Goal: Task Accomplishment & Management: Use online tool/utility

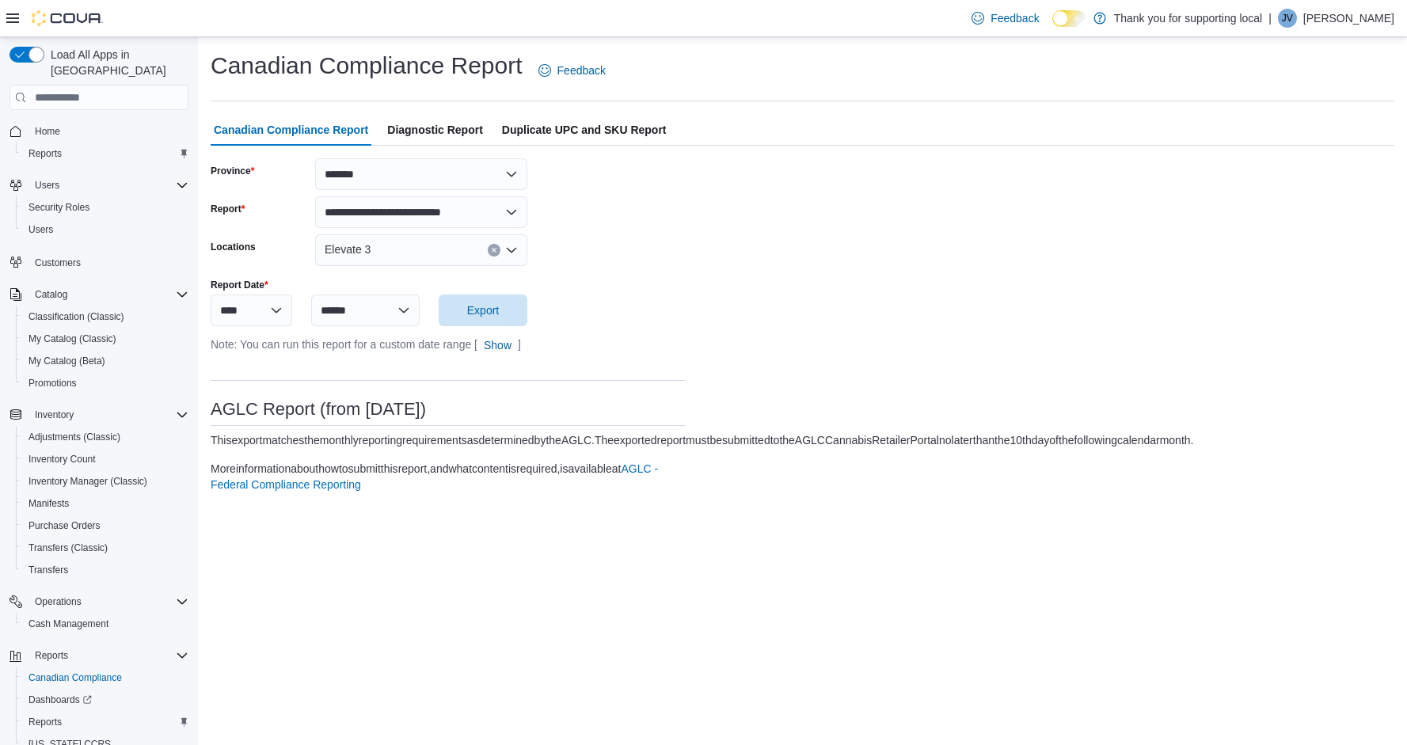
select select "*******"
select select "******"
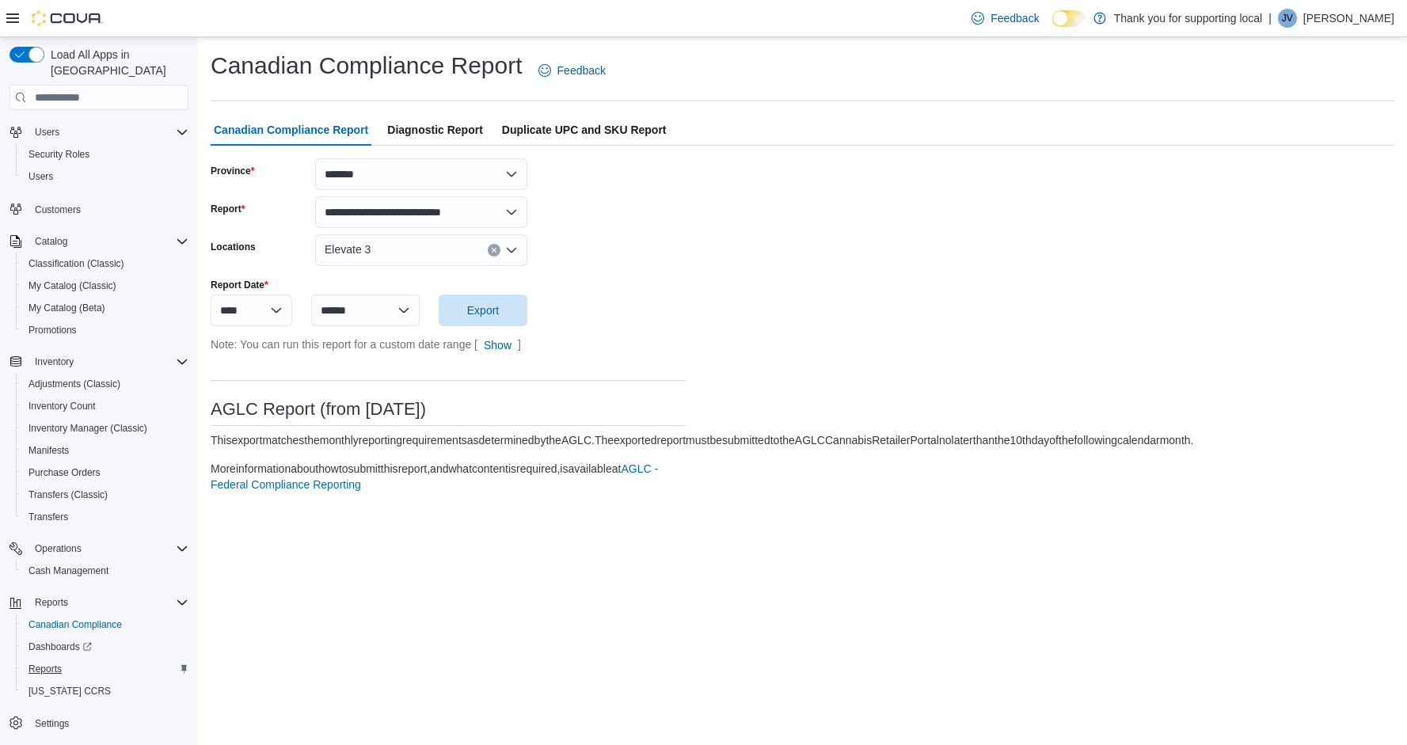
click at [51, 663] on span "Reports" at bounding box center [45, 669] width 33 height 13
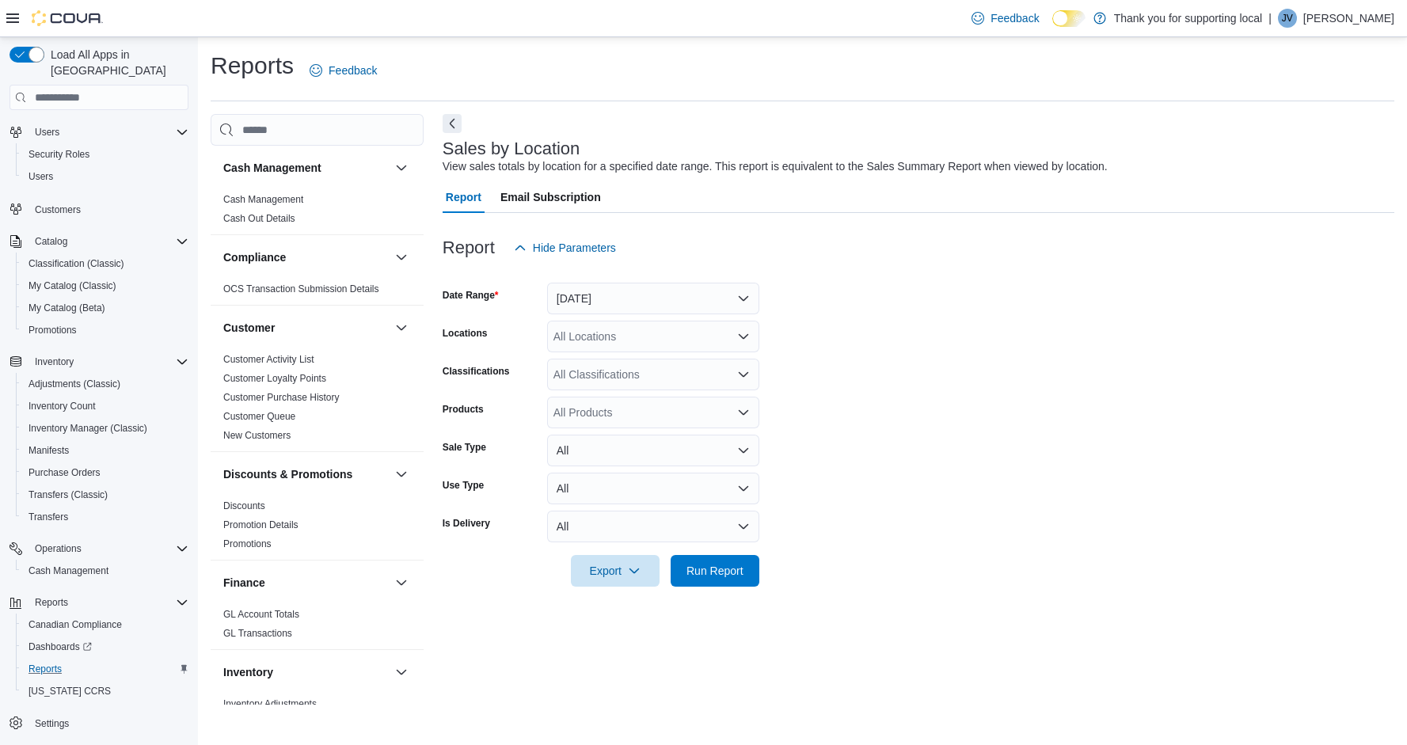
click at [592, 295] on button "[DATE]" at bounding box center [653, 299] width 212 height 32
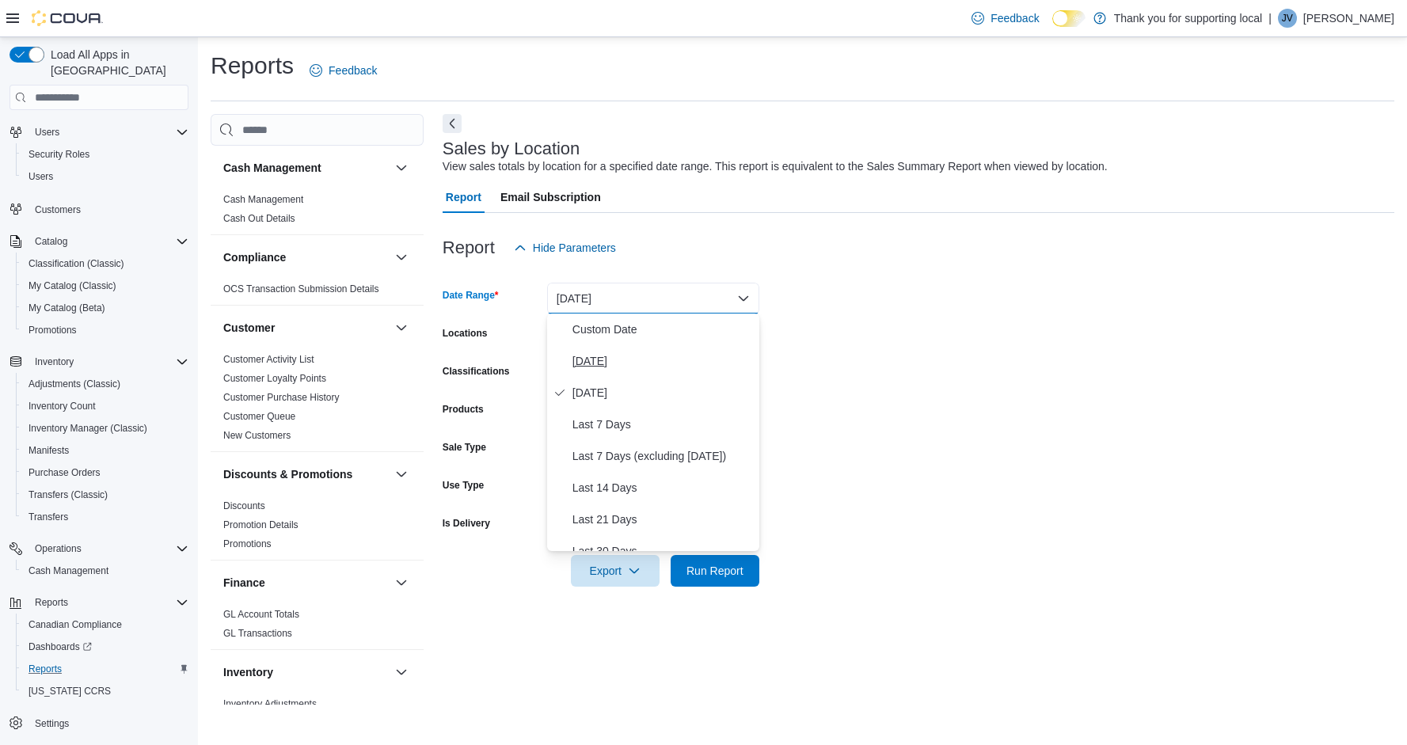
click at [592, 370] on span "[DATE]" at bounding box center [663, 361] width 181 height 19
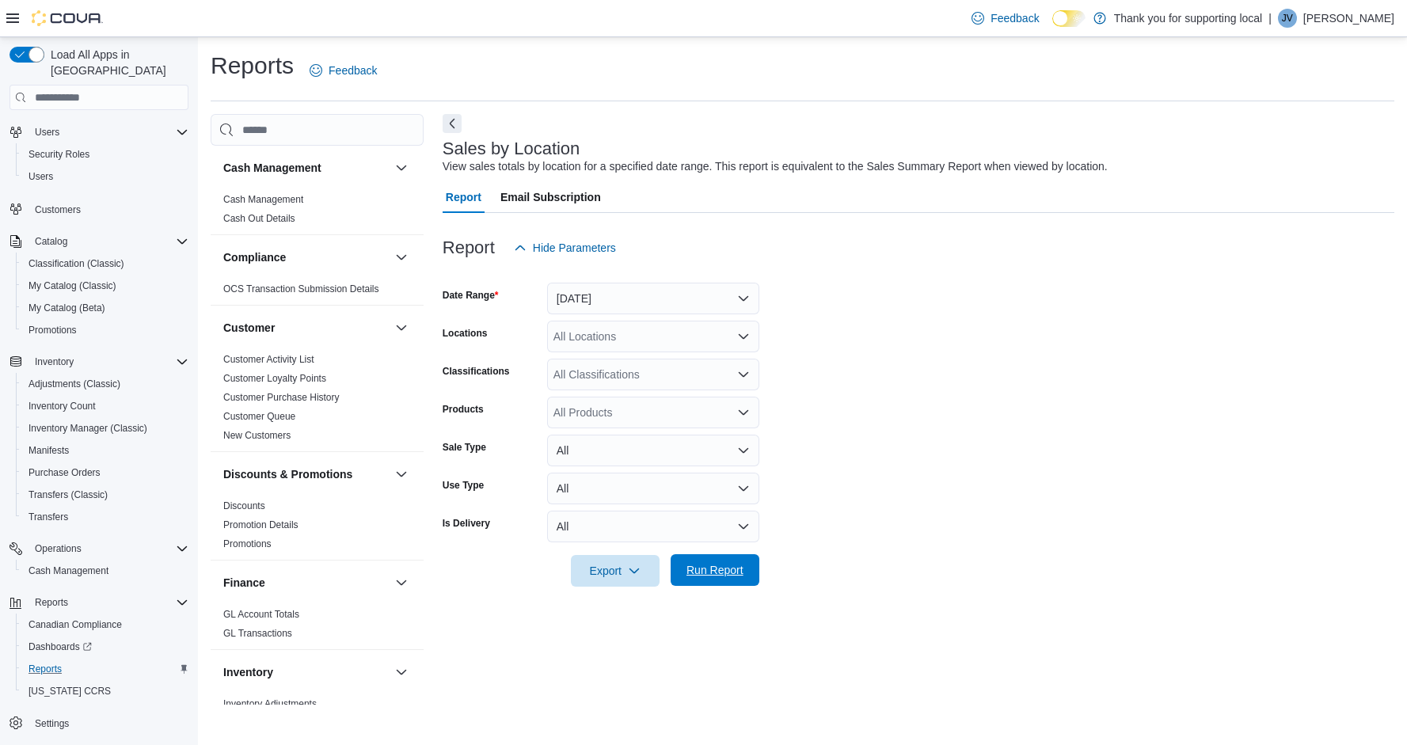
click at [708, 562] on span "Run Report" at bounding box center [715, 570] width 70 height 32
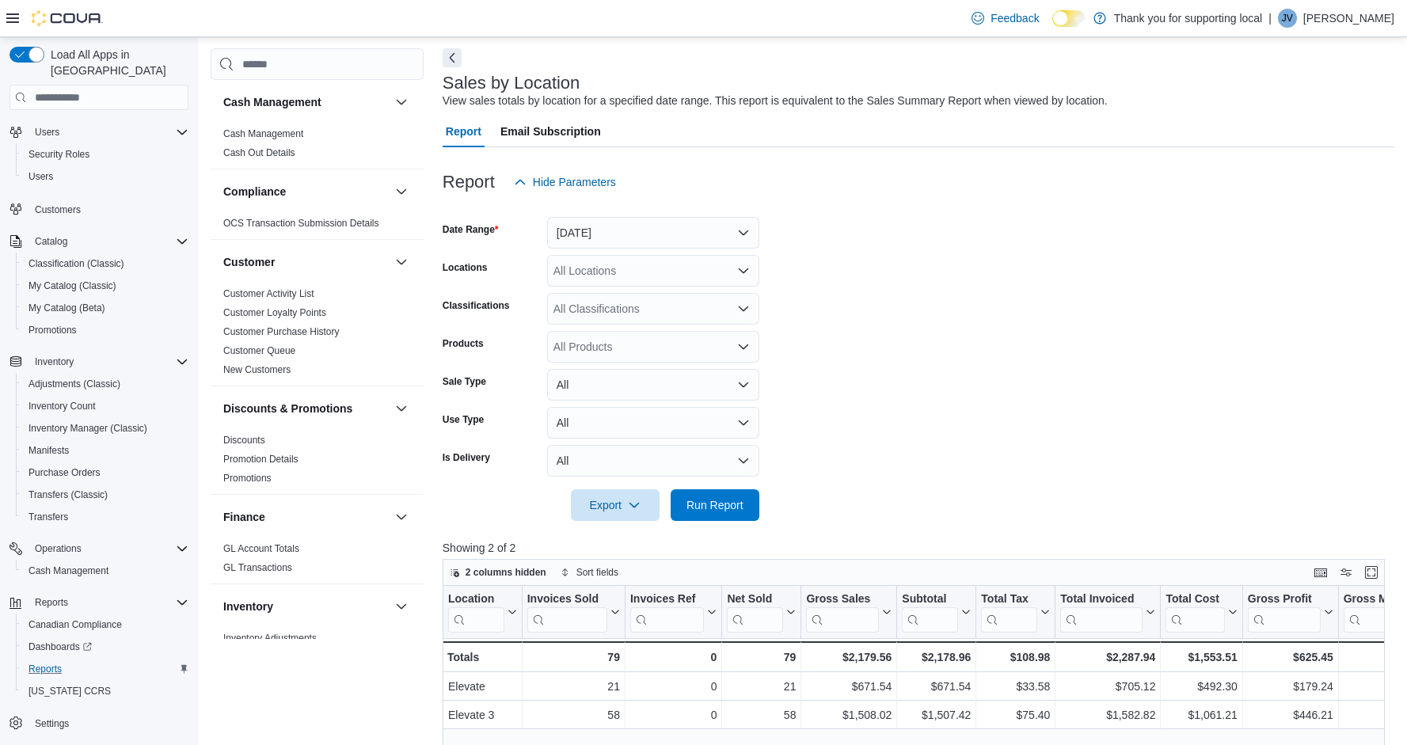
scroll to position [85, 0]
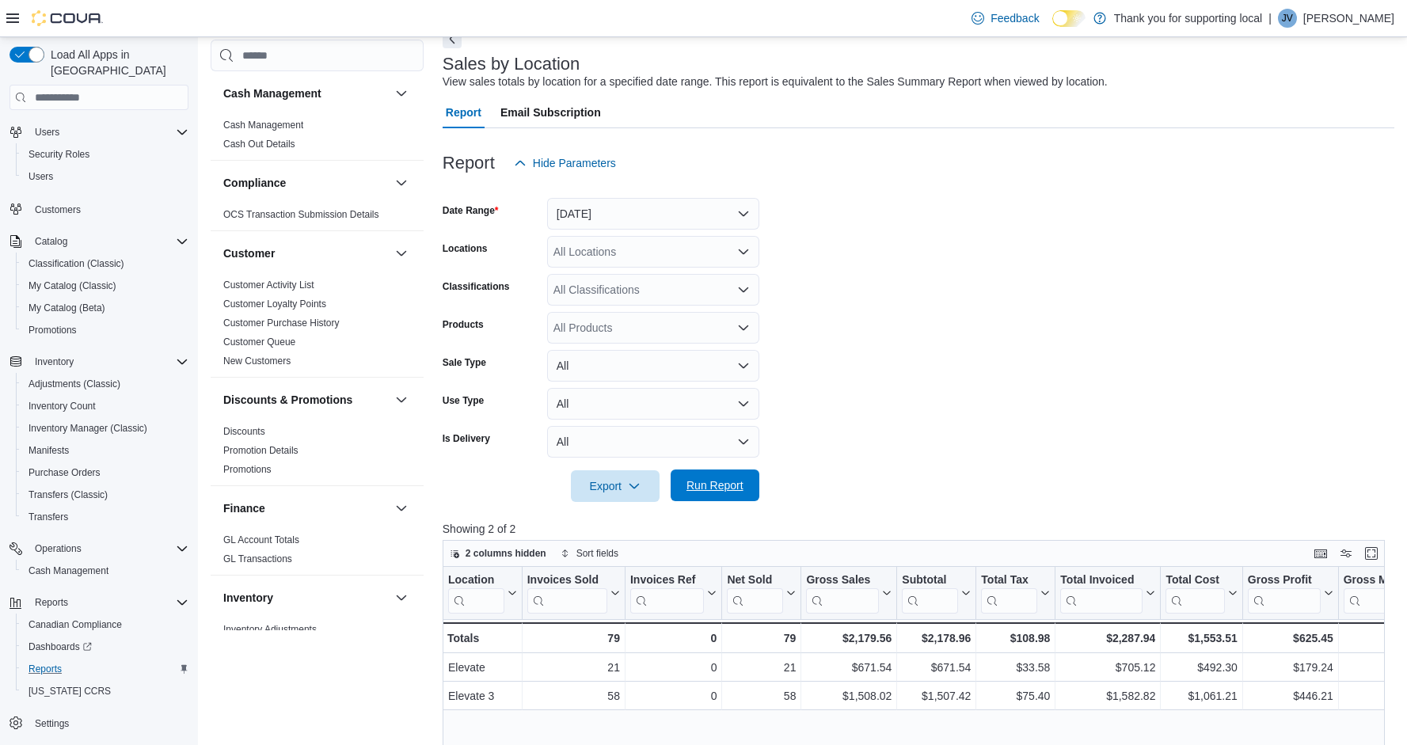
click at [735, 483] on span "Run Report" at bounding box center [715, 486] width 57 height 16
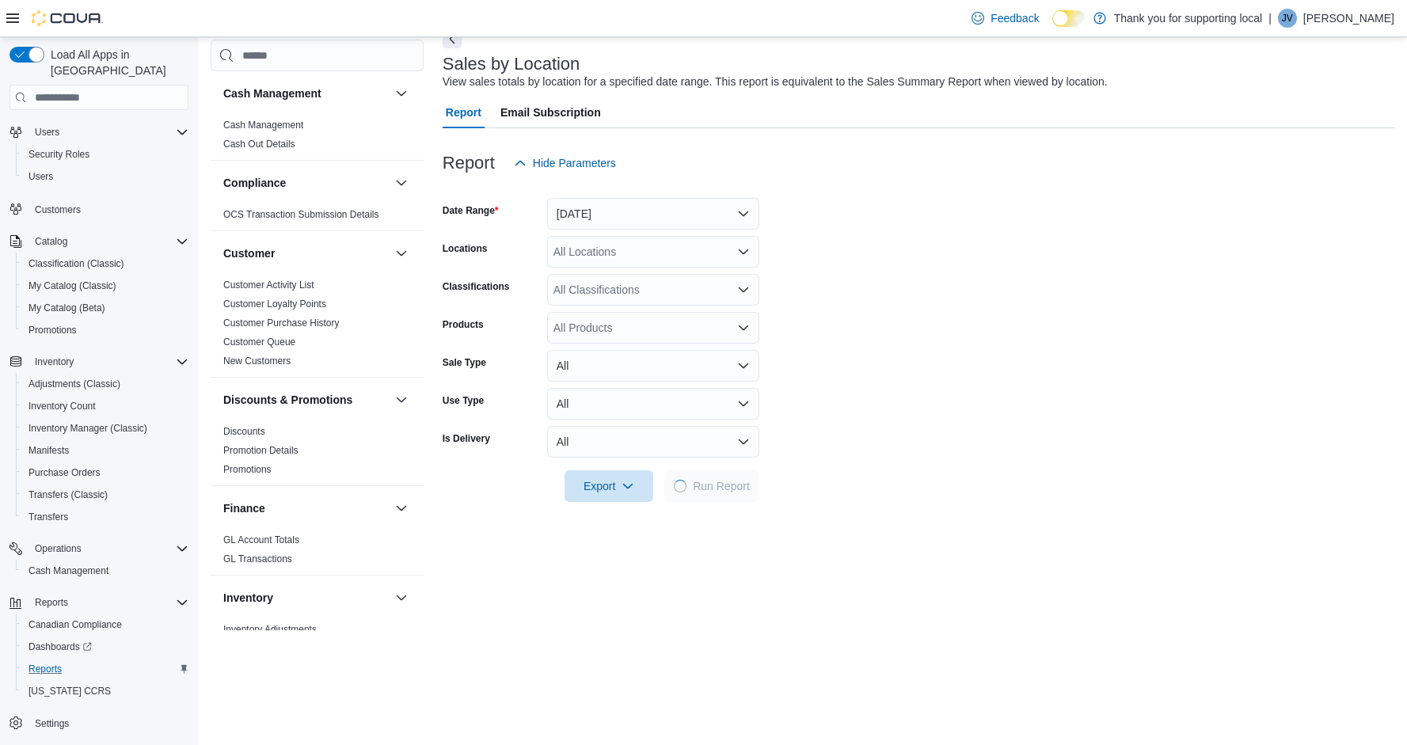
click at [1071, 330] on form "Date Range [DATE] Locations All Locations Classifications All Classifications P…" at bounding box center [919, 340] width 952 height 323
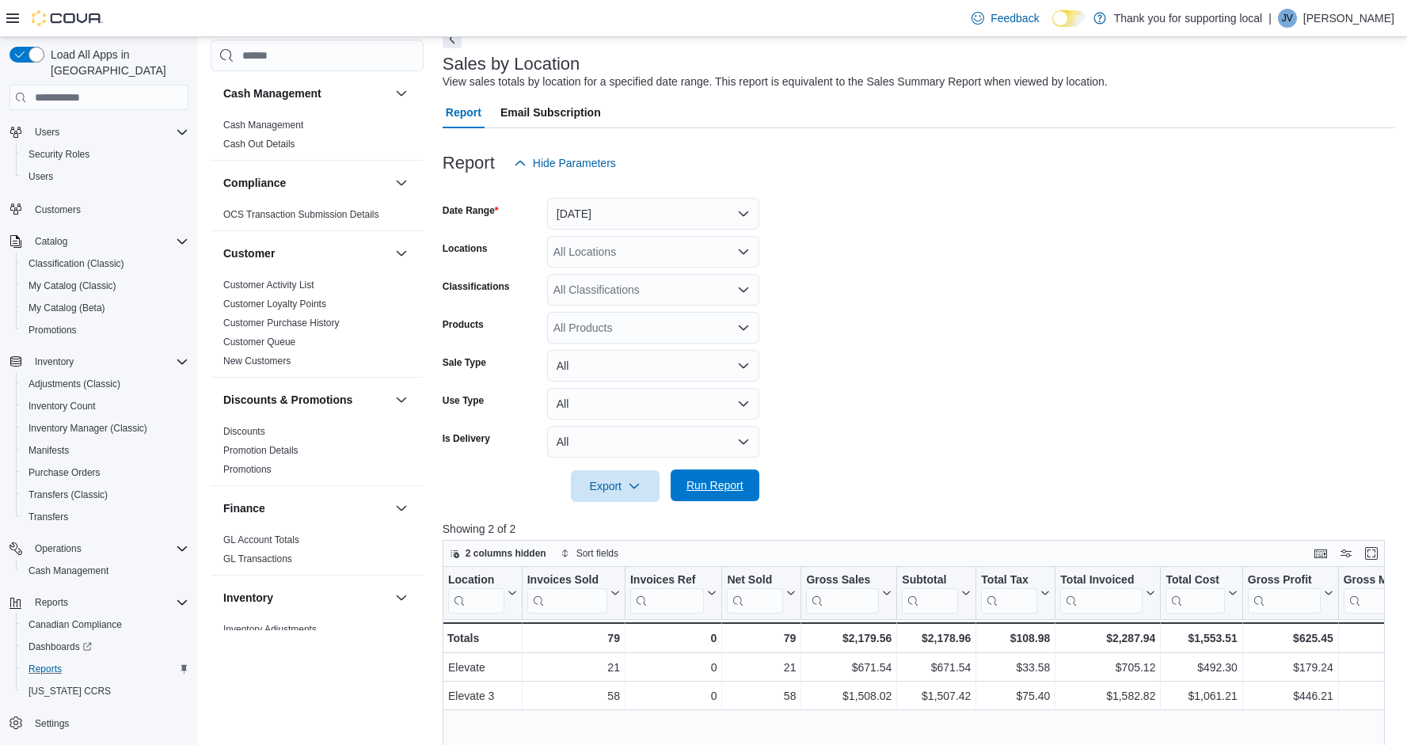
click at [708, 488] on span "Run Report" at bounding box center [715, 486] width 57 height 16
click at [508, 2] on div "Feedback Dark Mode Thank you for supporting local | [PERSON_NAME] [PERSON_NAME]" at bounding box center [703, 18] width 1407 height 37
